Goal: Transaction & Acquisition: Purchase product/service

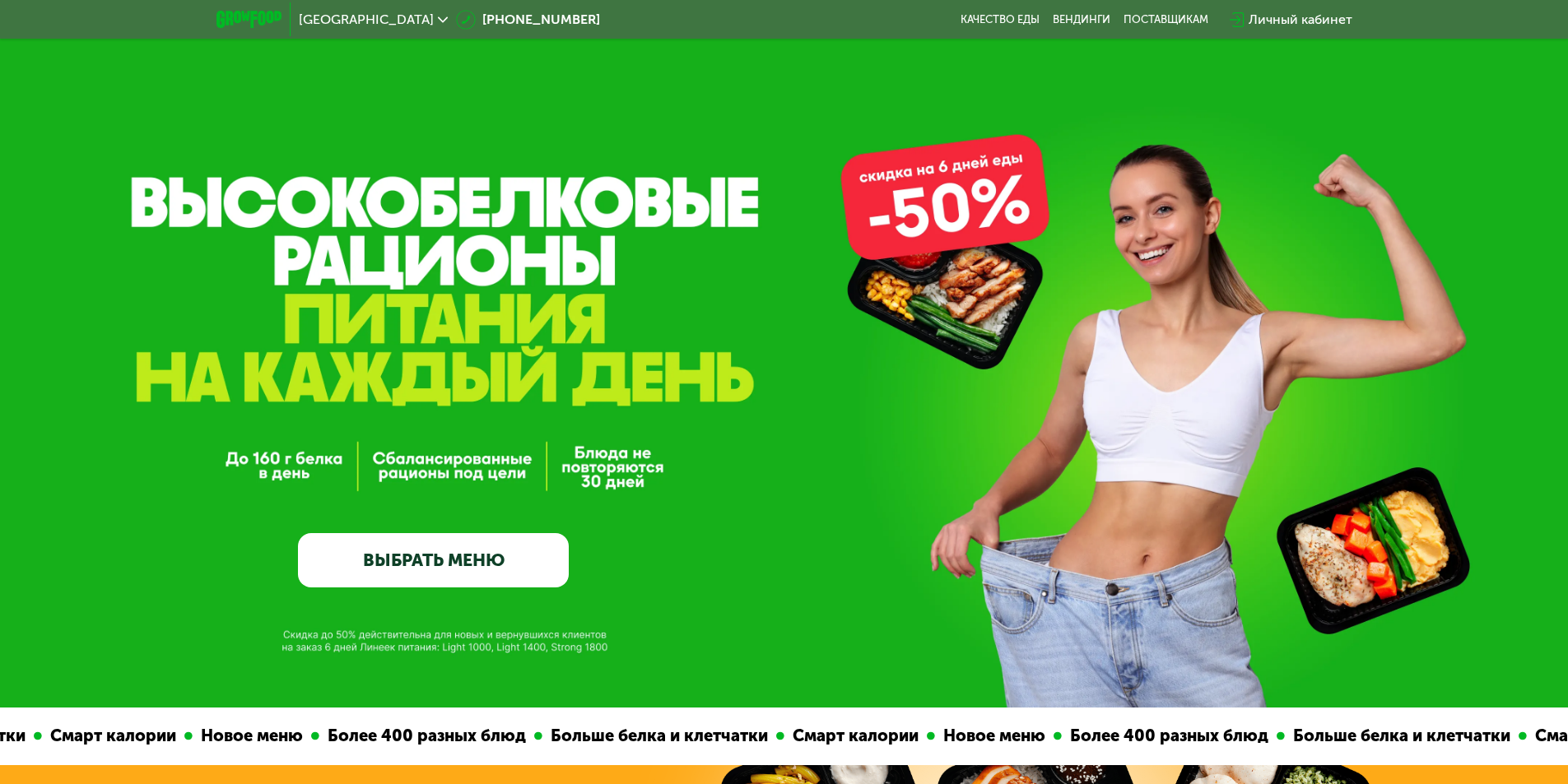
click at [404, 564] on link "ВЫБРАТЬ МЕНЮ" at bounding box center [433, 561] width 270 height 54
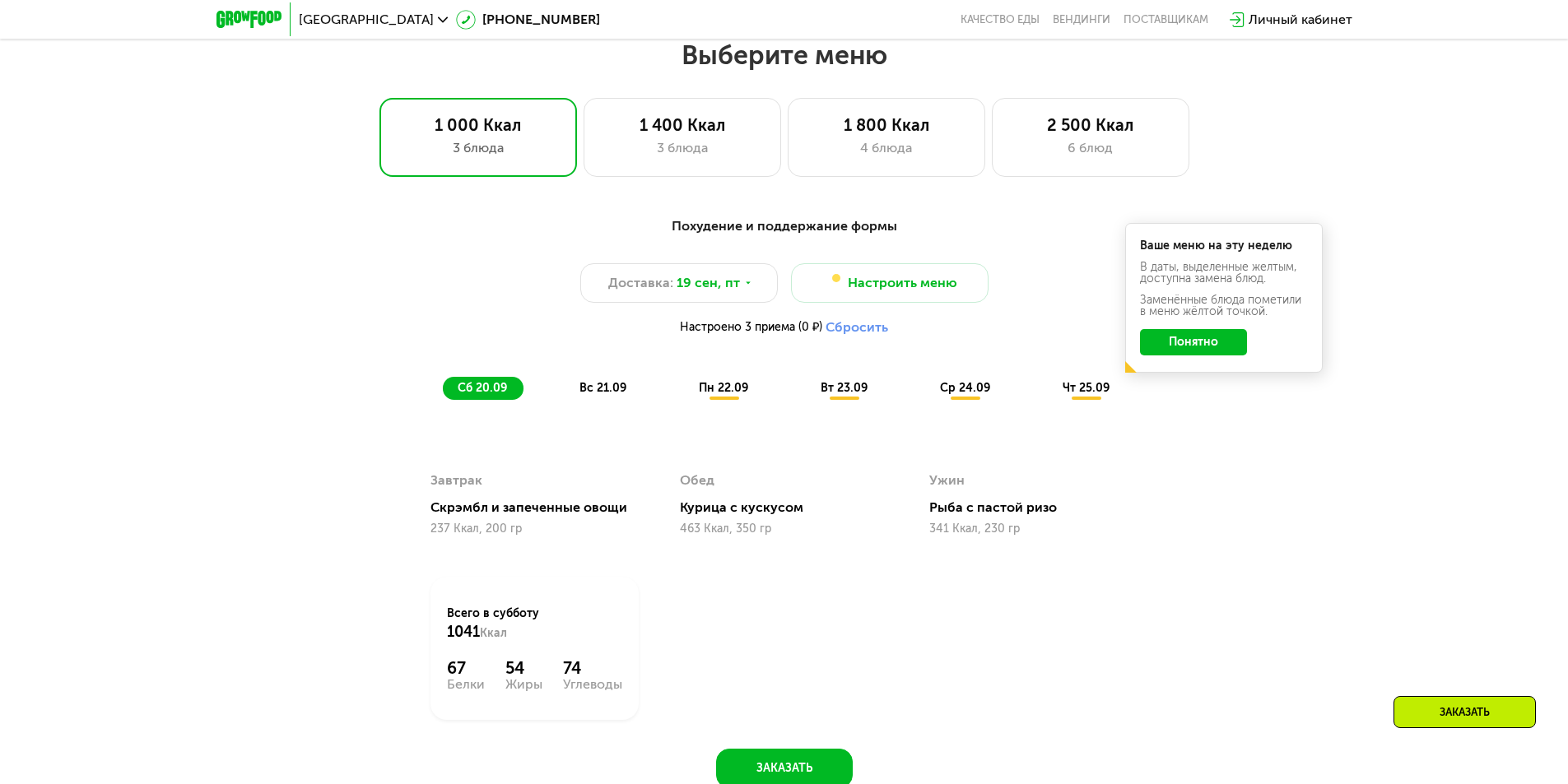
scroll to position [1365, 0]
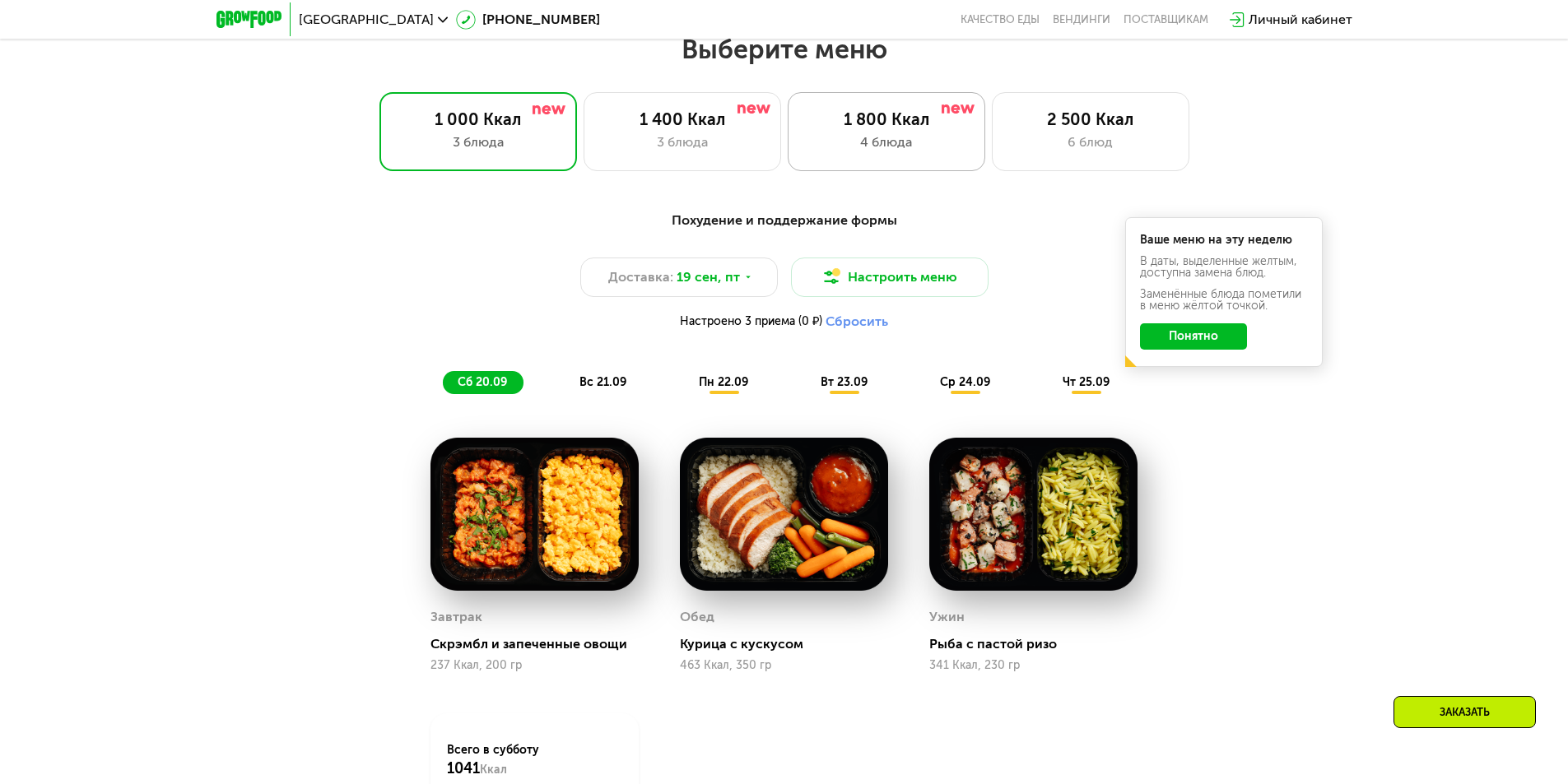
click at [902, 168] on div "1 800 Ккал 4 блюда" at bounding box center [887, 132] width 198 height 79
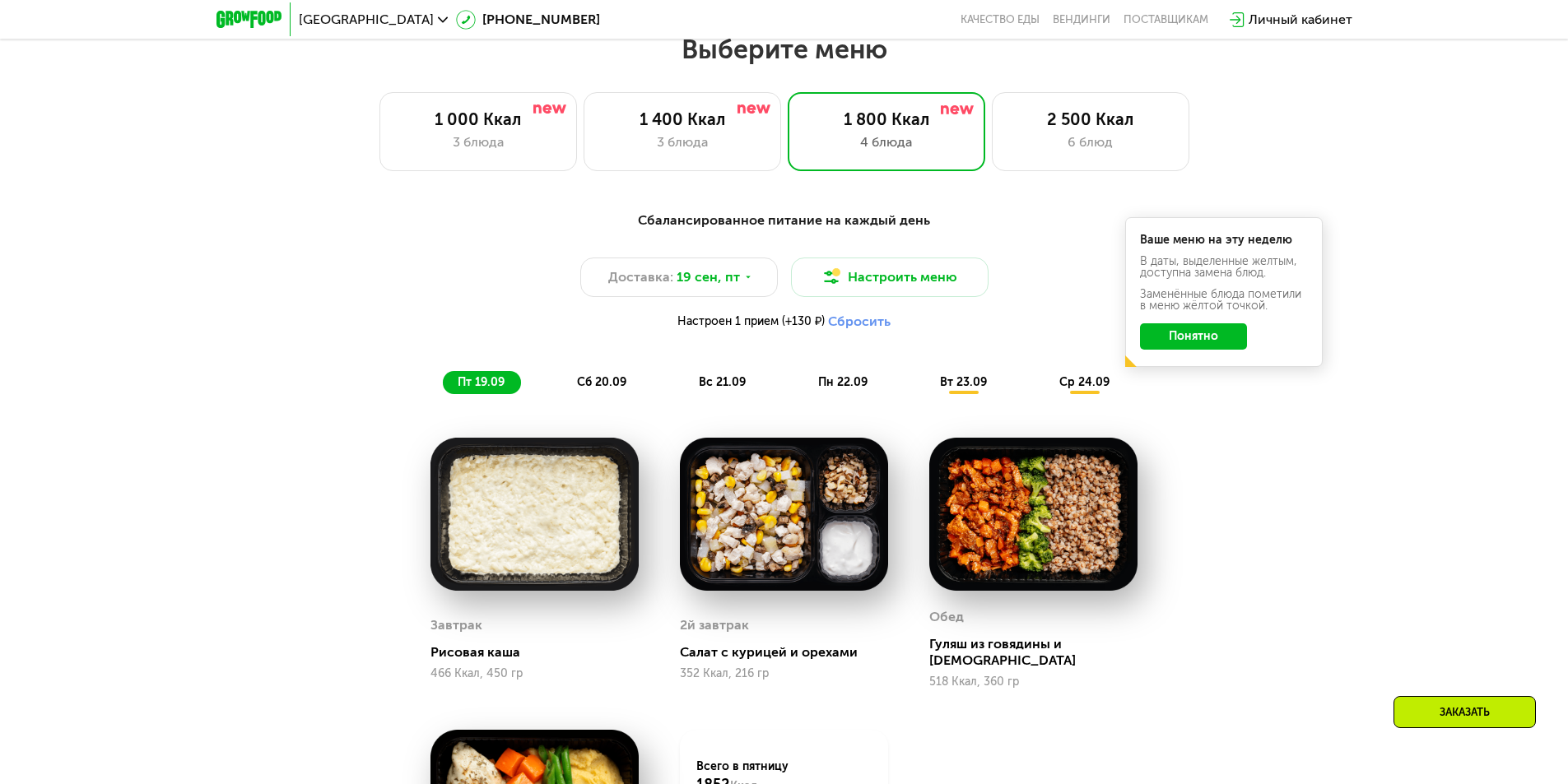
click at [1205, 349] on button "Понятно" at bounding box center [1193, 336] width 107 height 26
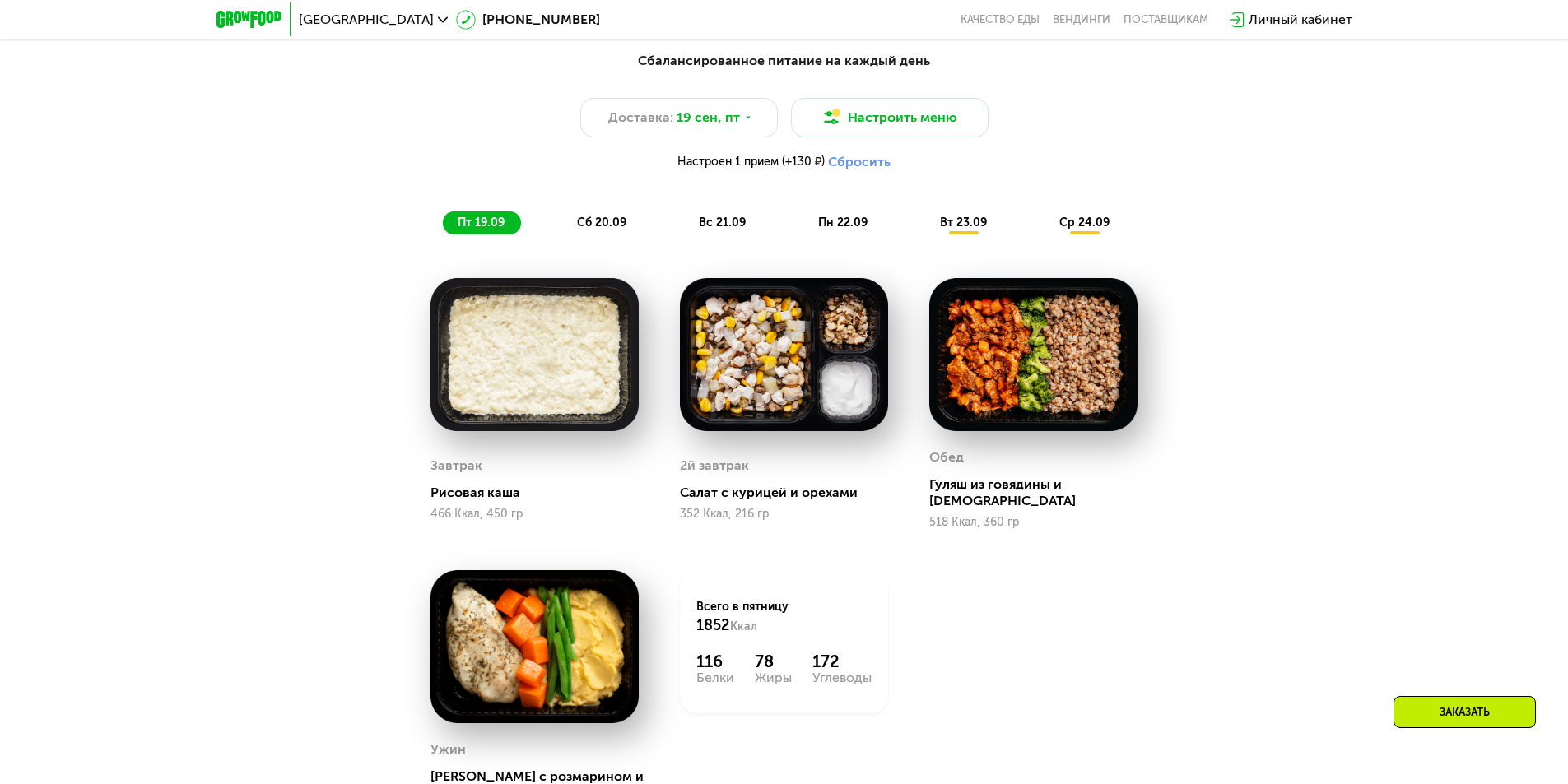
scroll to position [1525, 0]
click at [837, 119] on button "Настроить меню" at bounding box center [890, 117] width 198 height 40
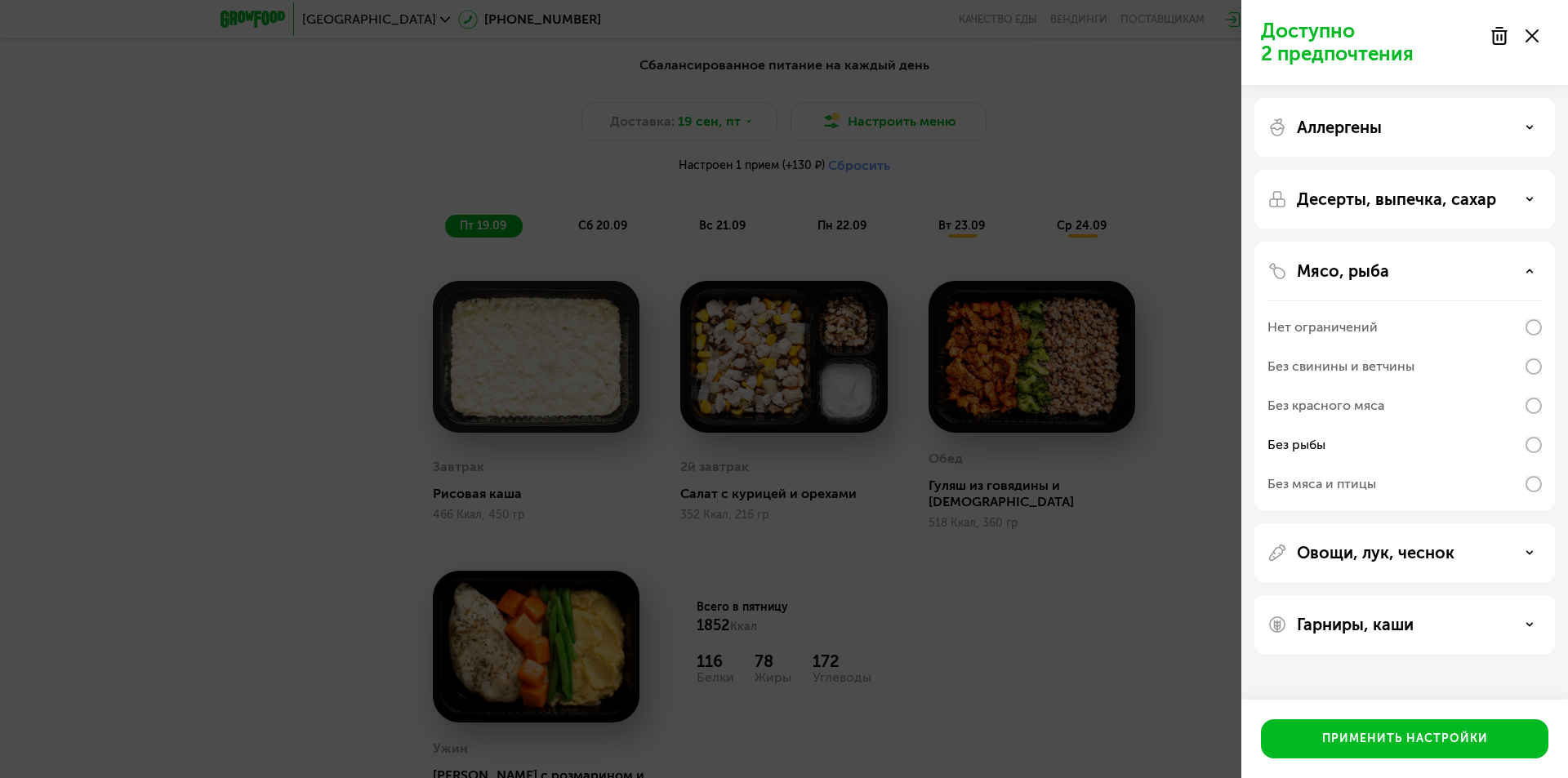
click at [1533, 35] on use at bounding box center [1532, 36] width 14 height 14
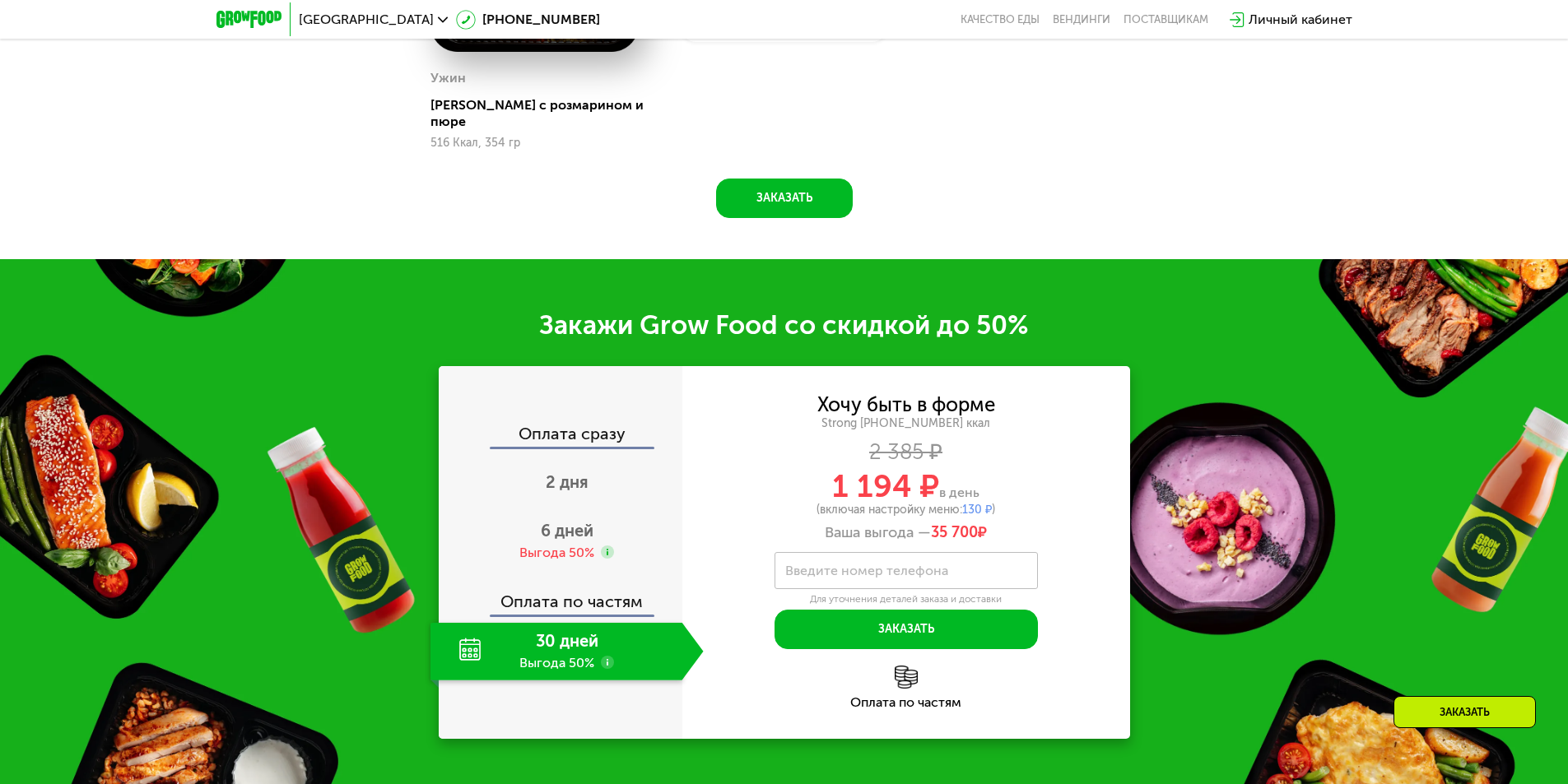
scroll to position [2197, 0]
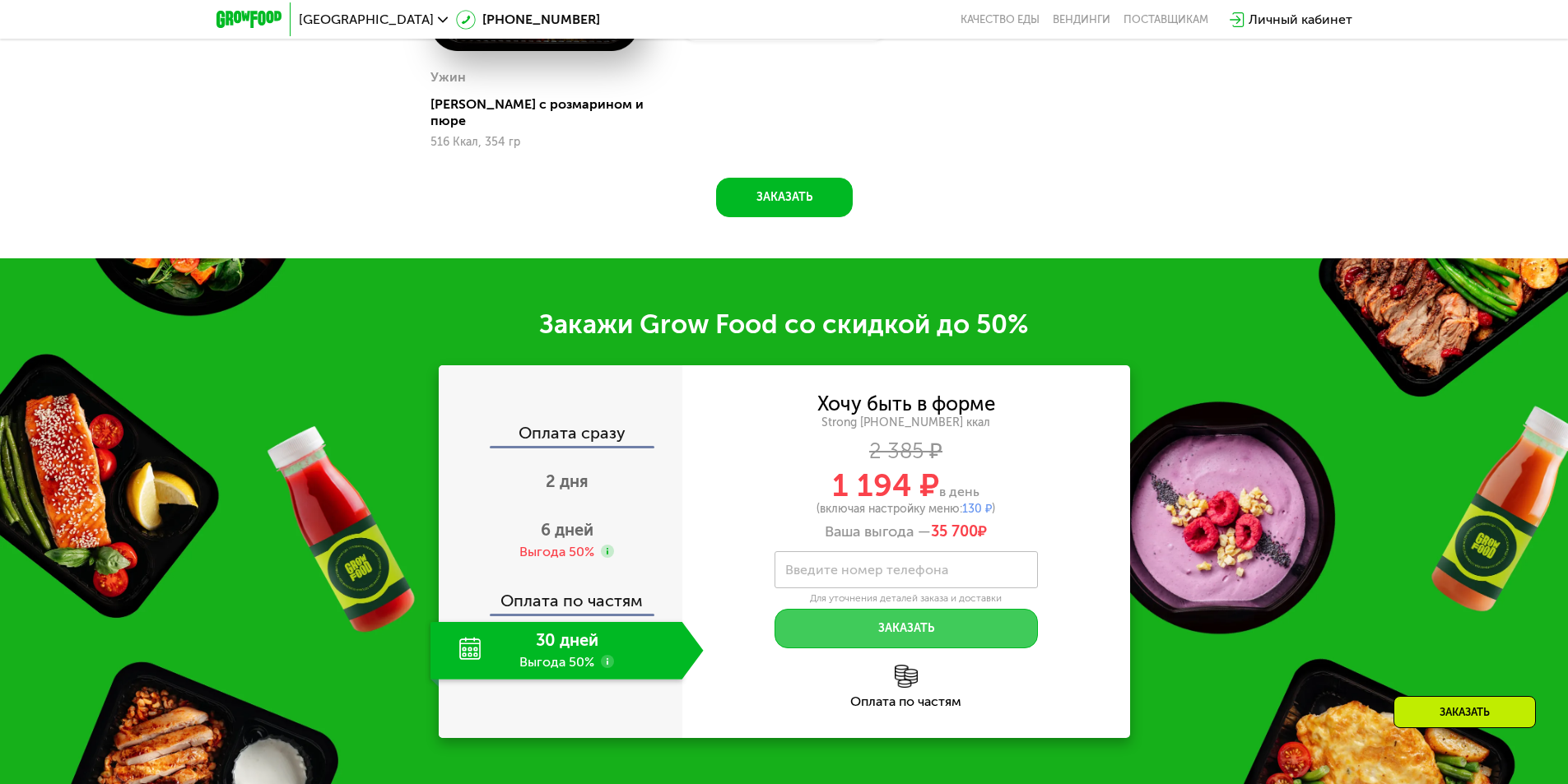
click at [811, 609] on button "Заказать" at bounding box center [906, 629] width 263 height 40
click at [533, 631] on div "30 дней Выгода 50%" at bounding box center [556, 651] width 252 height 57
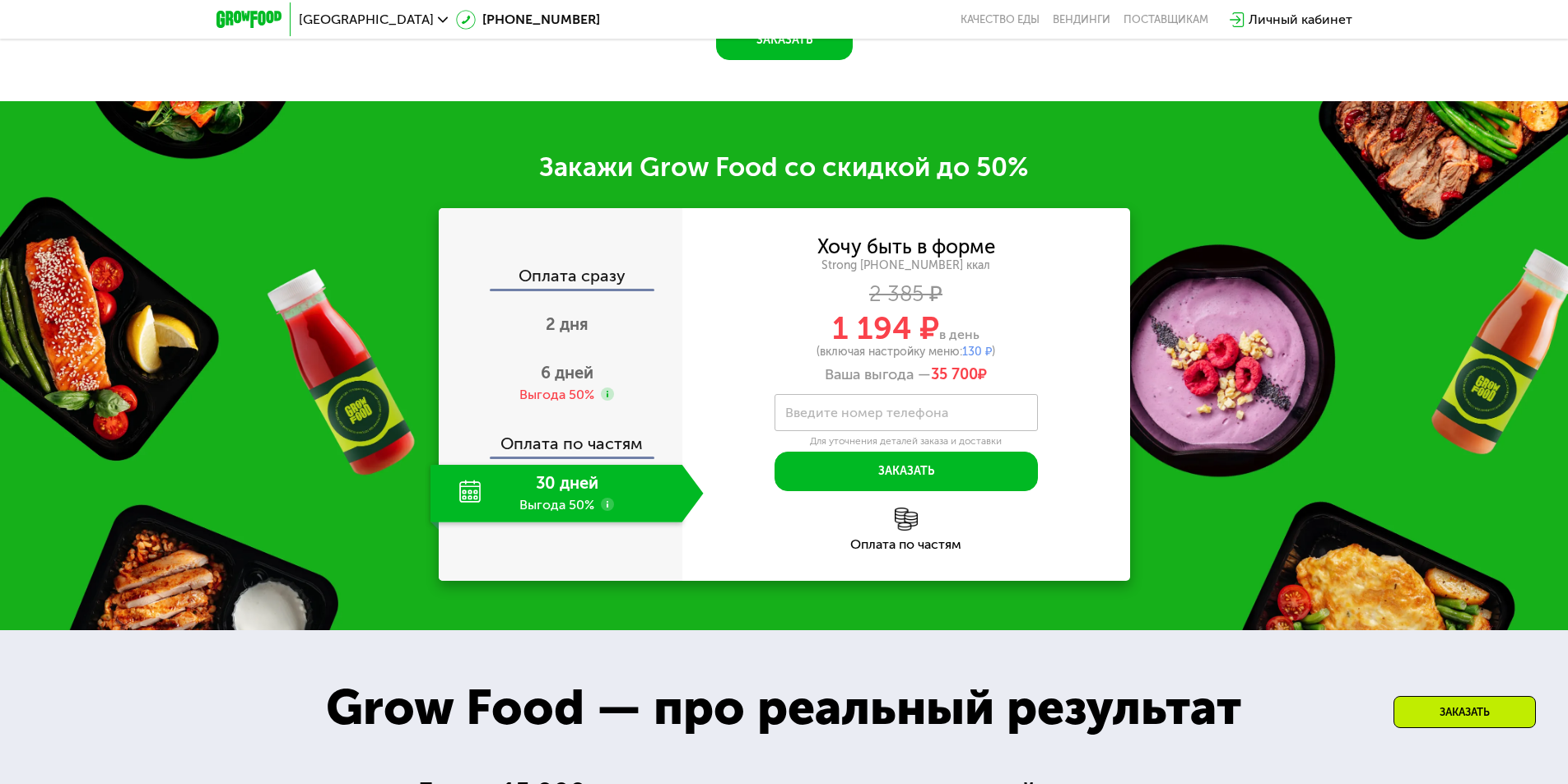
scroll to position [2353, 0]
